Goal: Navigation & Orientation: Find specific page/section

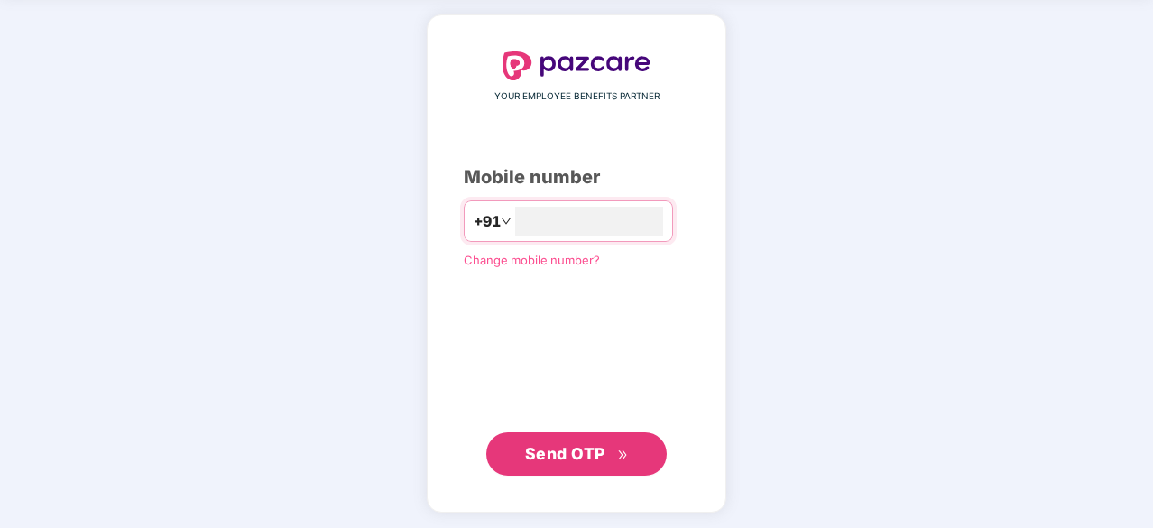
type input "**********"
click at [615, 457] on span "Send OTP" at bounding box center [577, 452] width 104 height 25
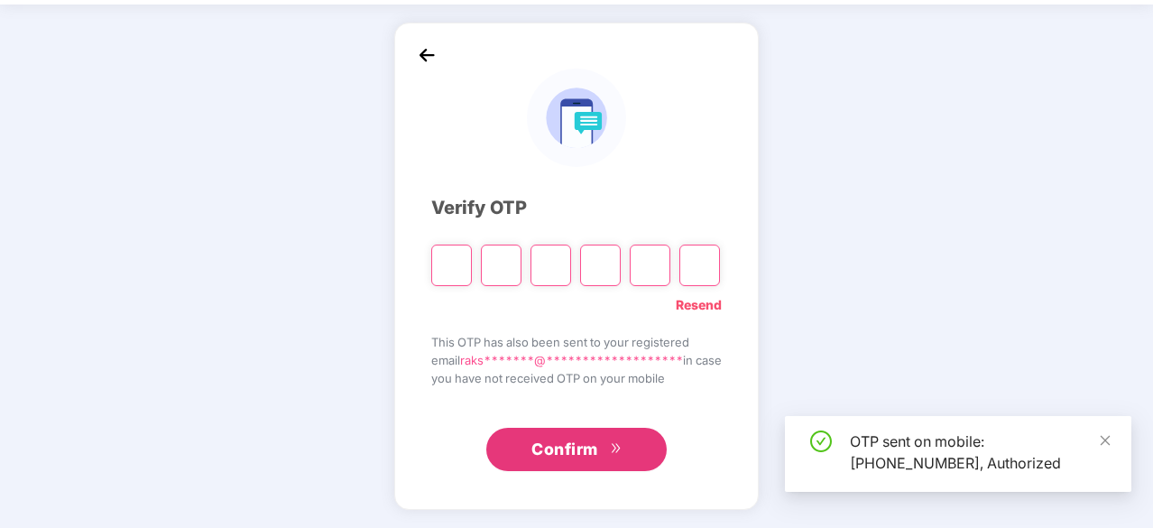
scroll to position [60, 0]
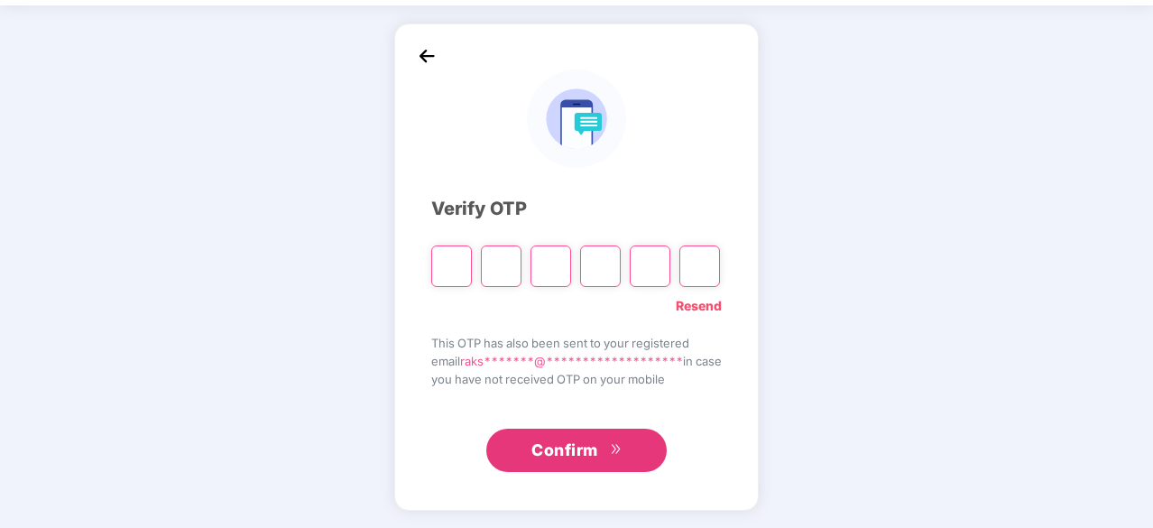
type input "*"
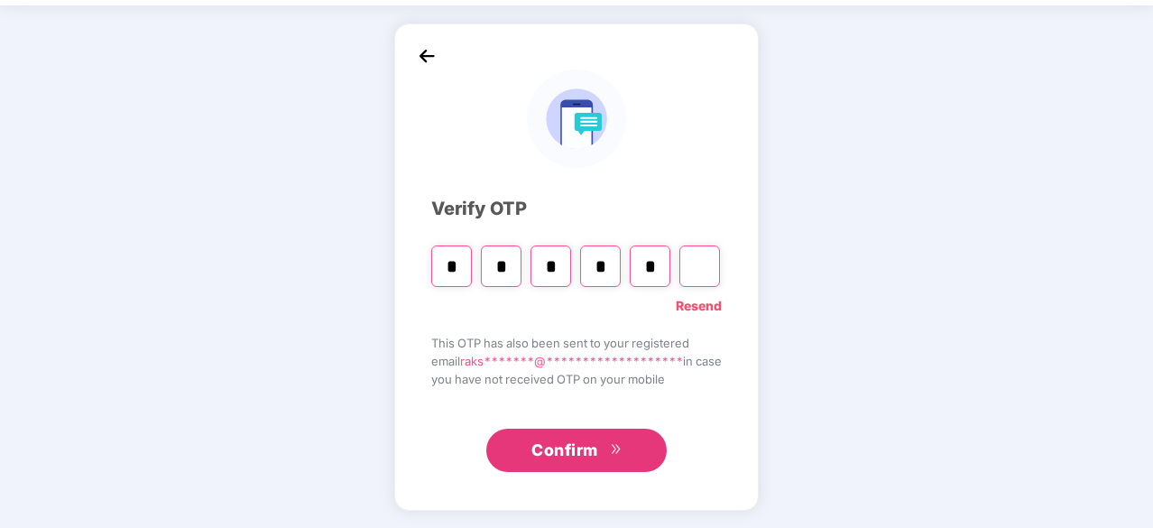
type input "*"
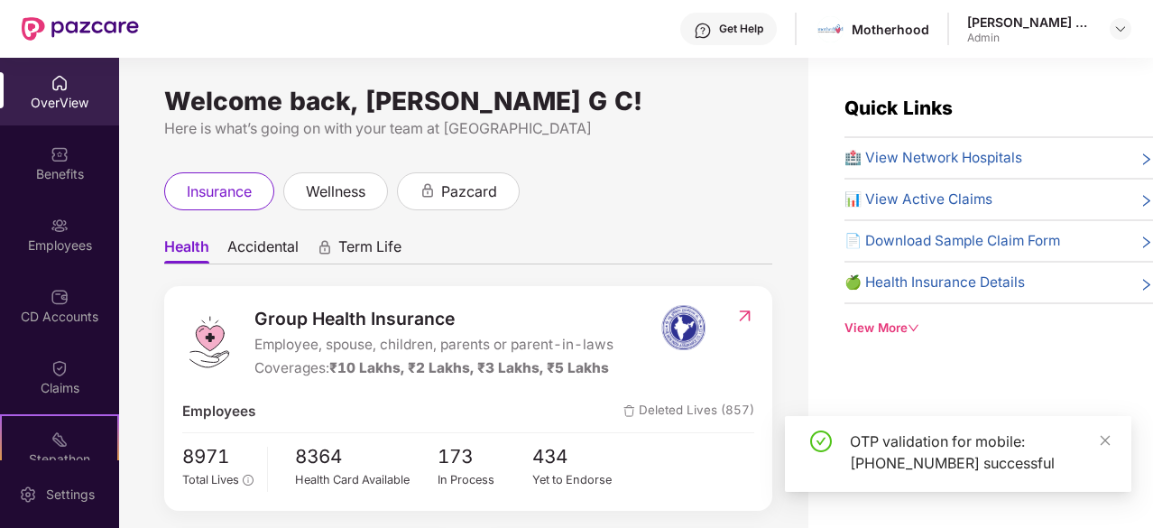
click at [689, 182] on div "insurance wellness pazcard" at bounding box center [468, 191] width 608 height 38
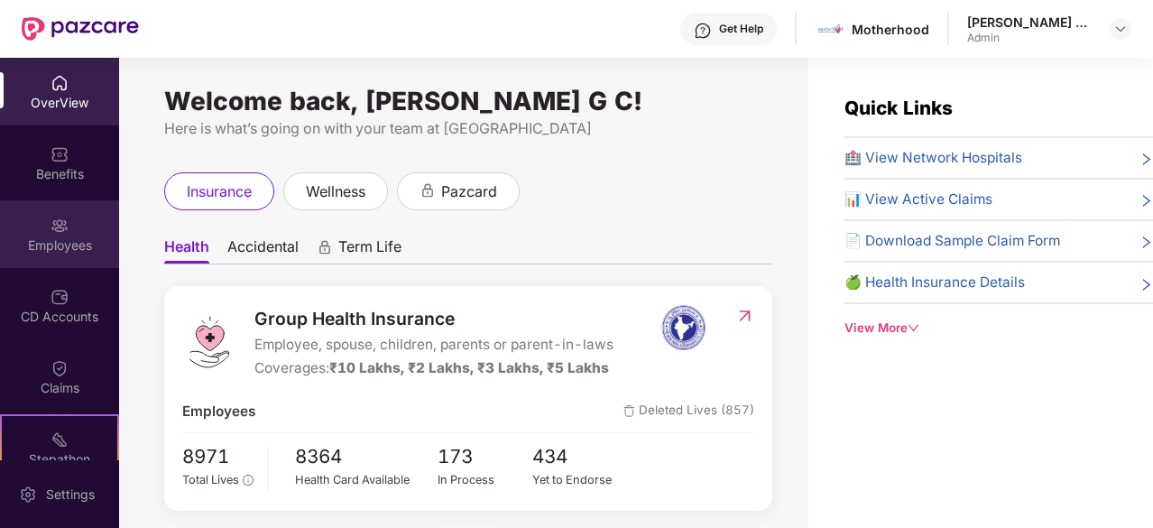
click at [67, 223] on div "Employees" at bounding box center [59, 234] width 119 height 68
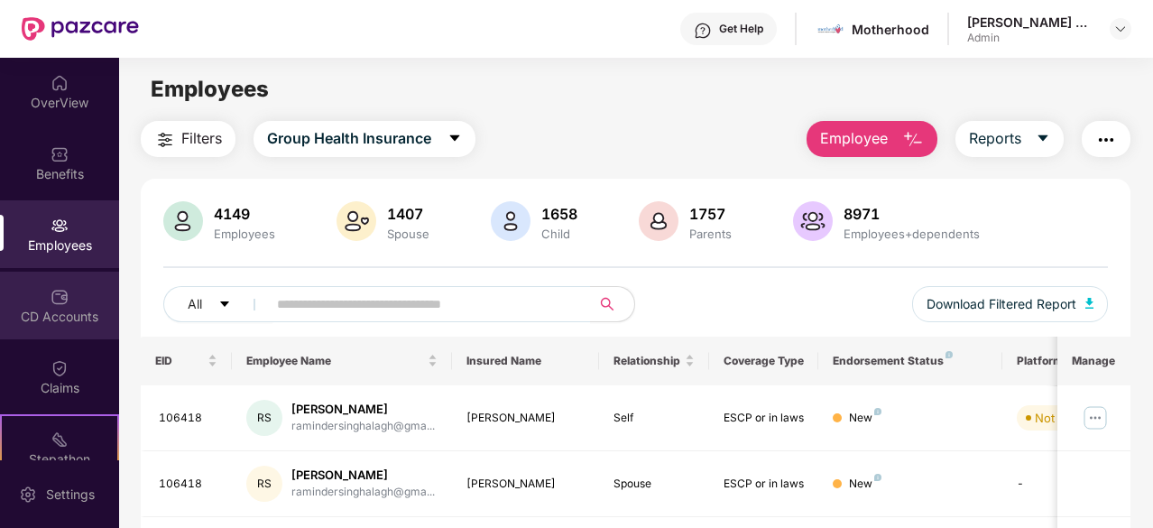
click at [51, 286] on div at bounding box center [60, 295] width 18 height 18
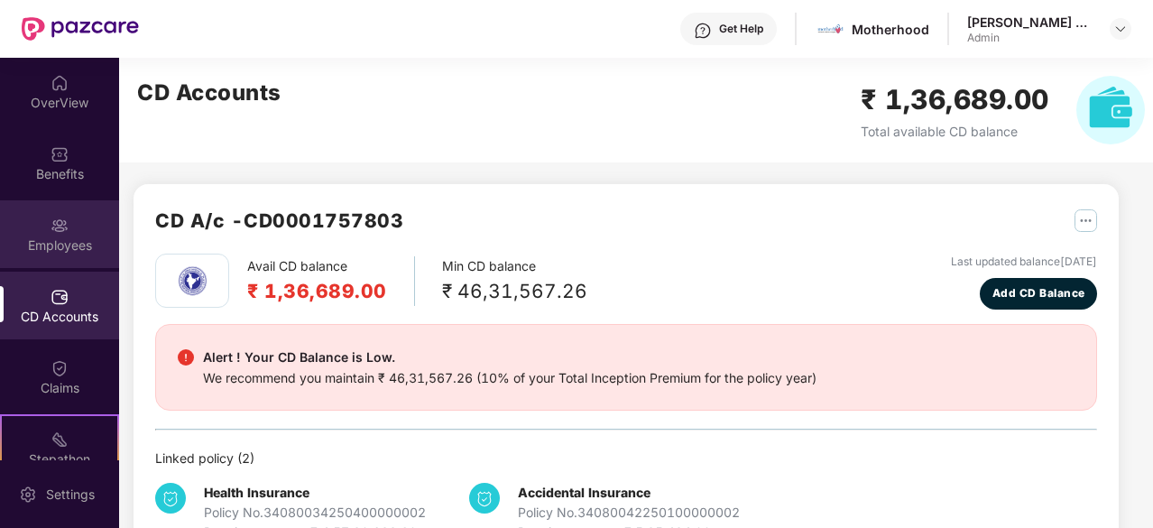
click at [39, 225] on div "Employees" at bounding box center [59, 234] width 119 height 68
